Goal: Information Seeking & Learning: Understand process/instructions

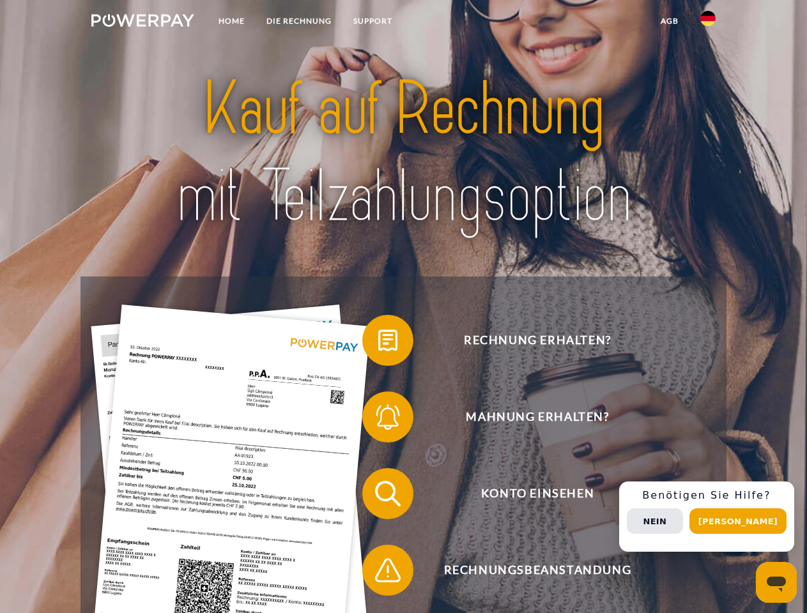
click at [142, 22] on img at bounding box center [142, 20] width 103 height 13
click at [708, 22] on img at bounding box center [707, 18] width 15 height 15
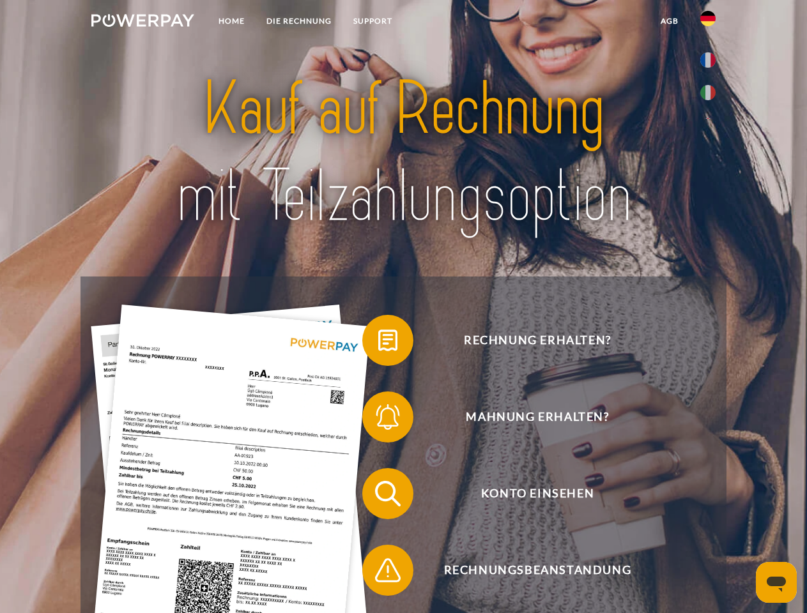
click at [669, 21] on link "agb" at bounding box center [669, 21] width 40 height 23
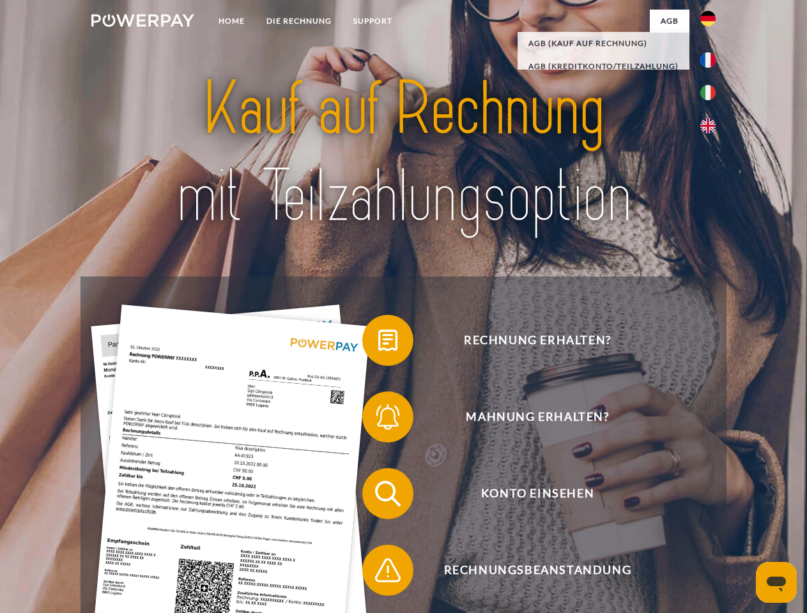
click at [378, 343] on span at bounding box center [369, 340] width 64 height 64
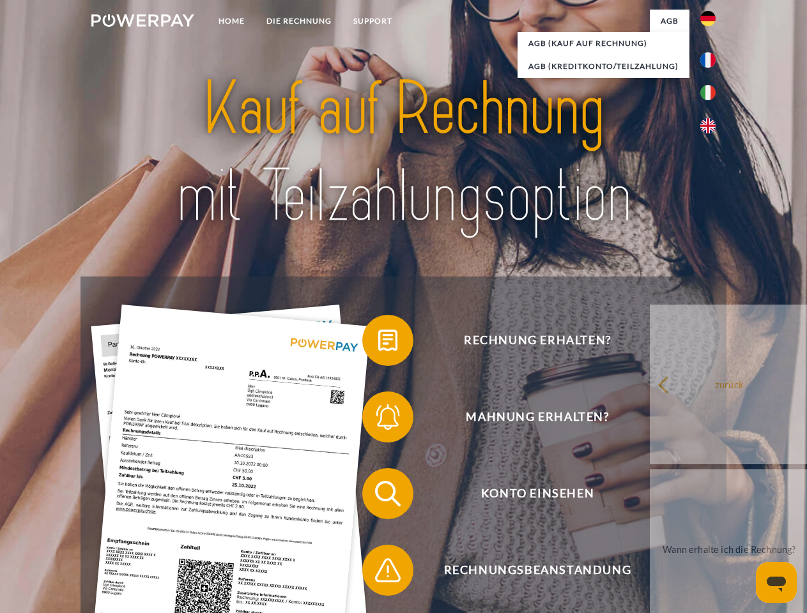
click at [378, 420] on span at bounding box center [369, 417] width 64 height 64
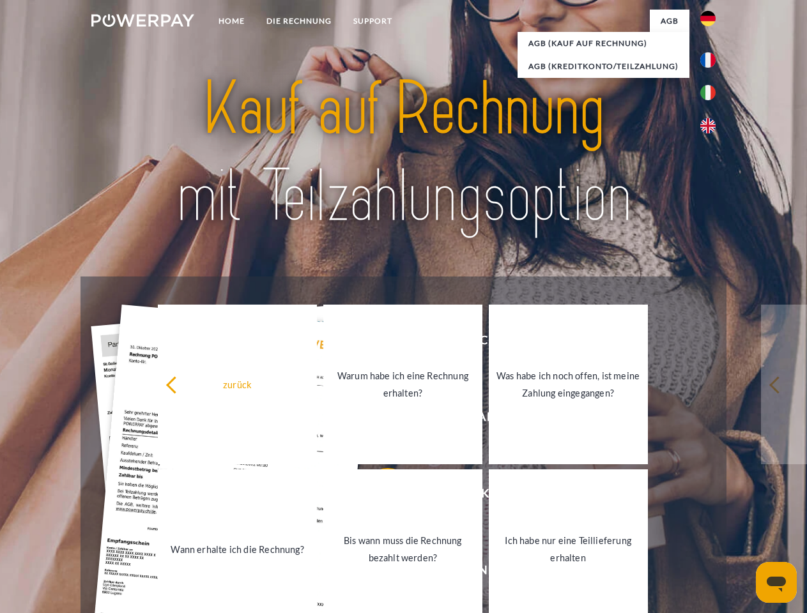
click at [378, 496] on link "Bis wann muss die Rechnung bezahlt werden?" at bounding box center [402, 549] width 159 height 160
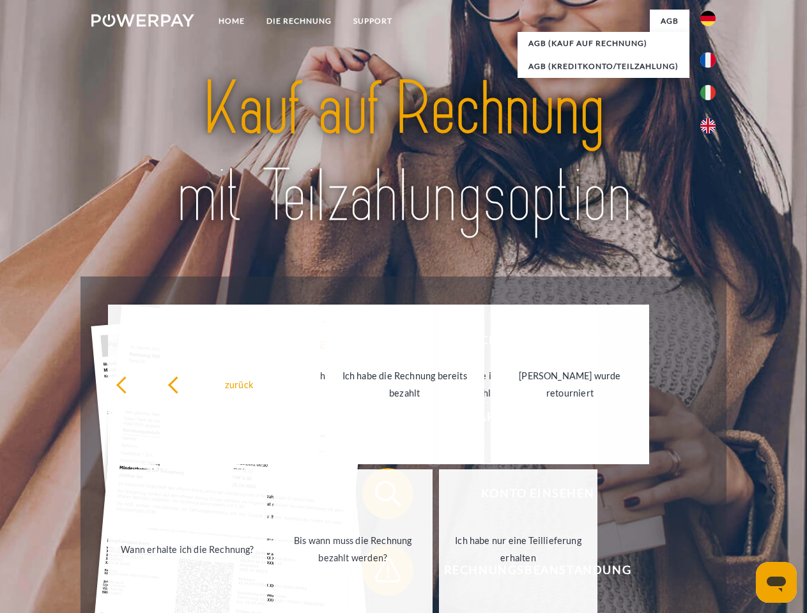
click at [378, 573] on span at bounding box center [369, 570] width 64 height 64
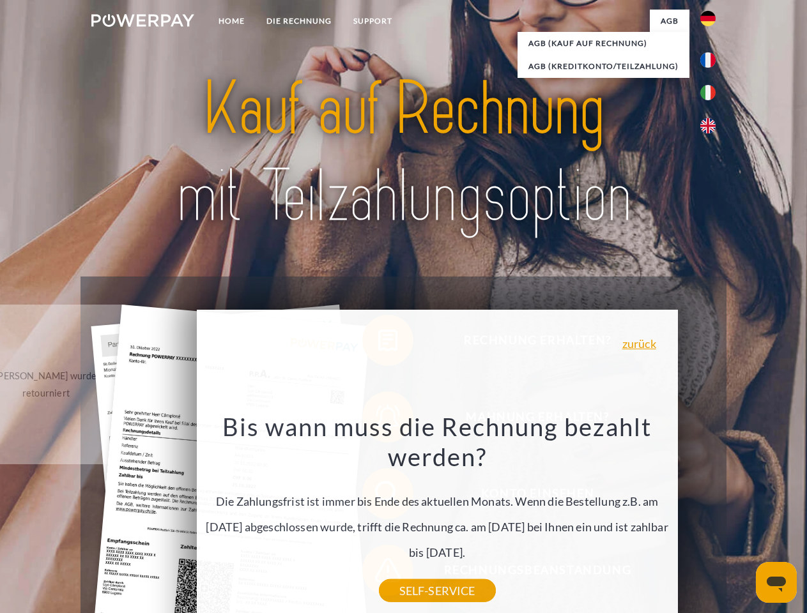
click at [711, 517] on div "Rechnung erhalten? Mahnung erhalten? Konto einsehen" at bounding box center [402, 532] width 645 height 511
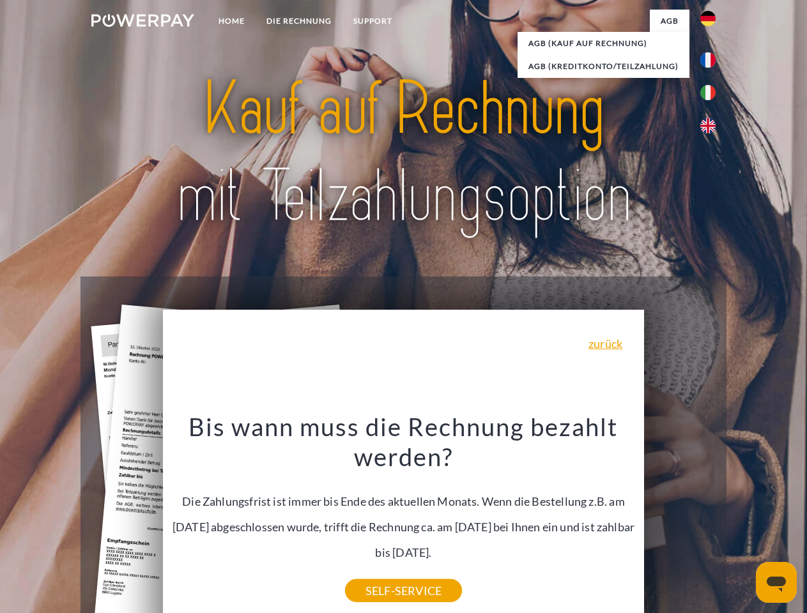
click at [679, 519] on span "Konto einsehen" at bounding box center [537, 493] width 313 height 51
click at [742, 521] on header "Home DIE RECHNUNG SUPPORT" at bounding box center [403, 441] width 807 height 882
